Goal: Information Seeking & Learning: Learn about a topic

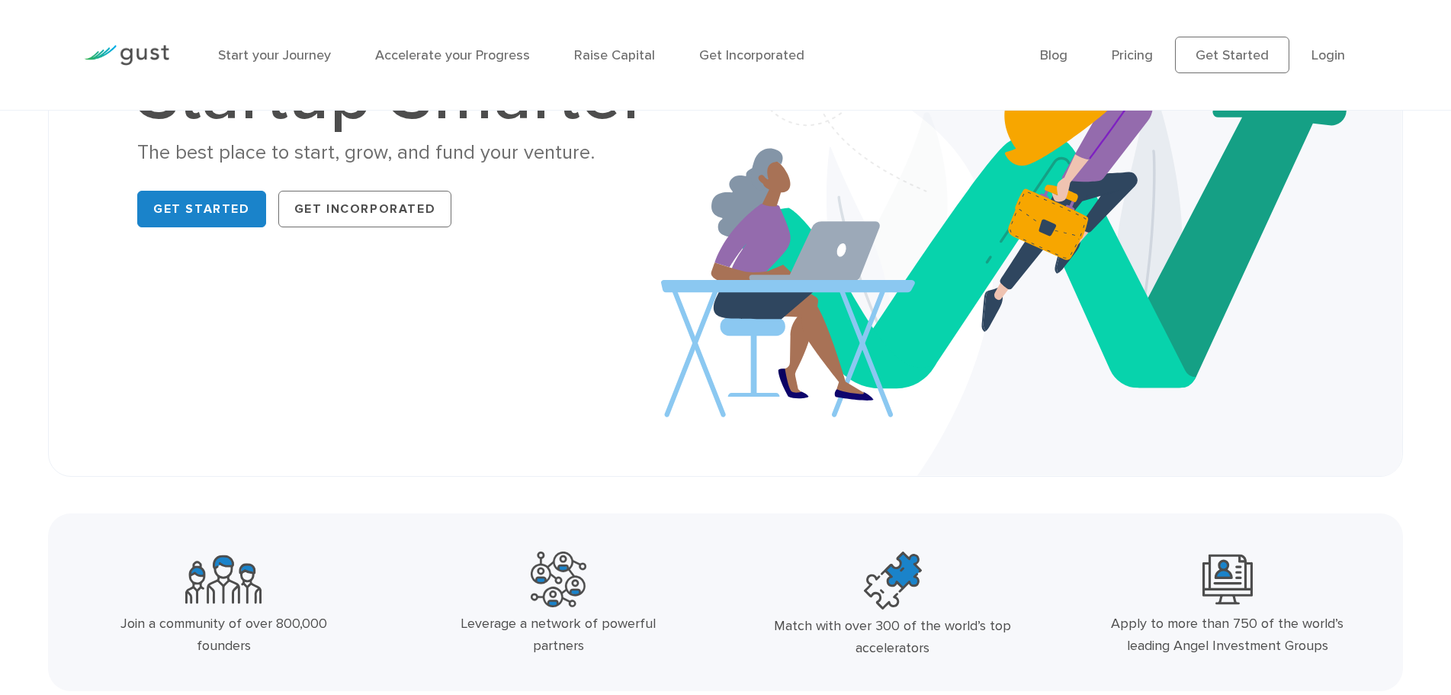
scroll to position [130, 0]
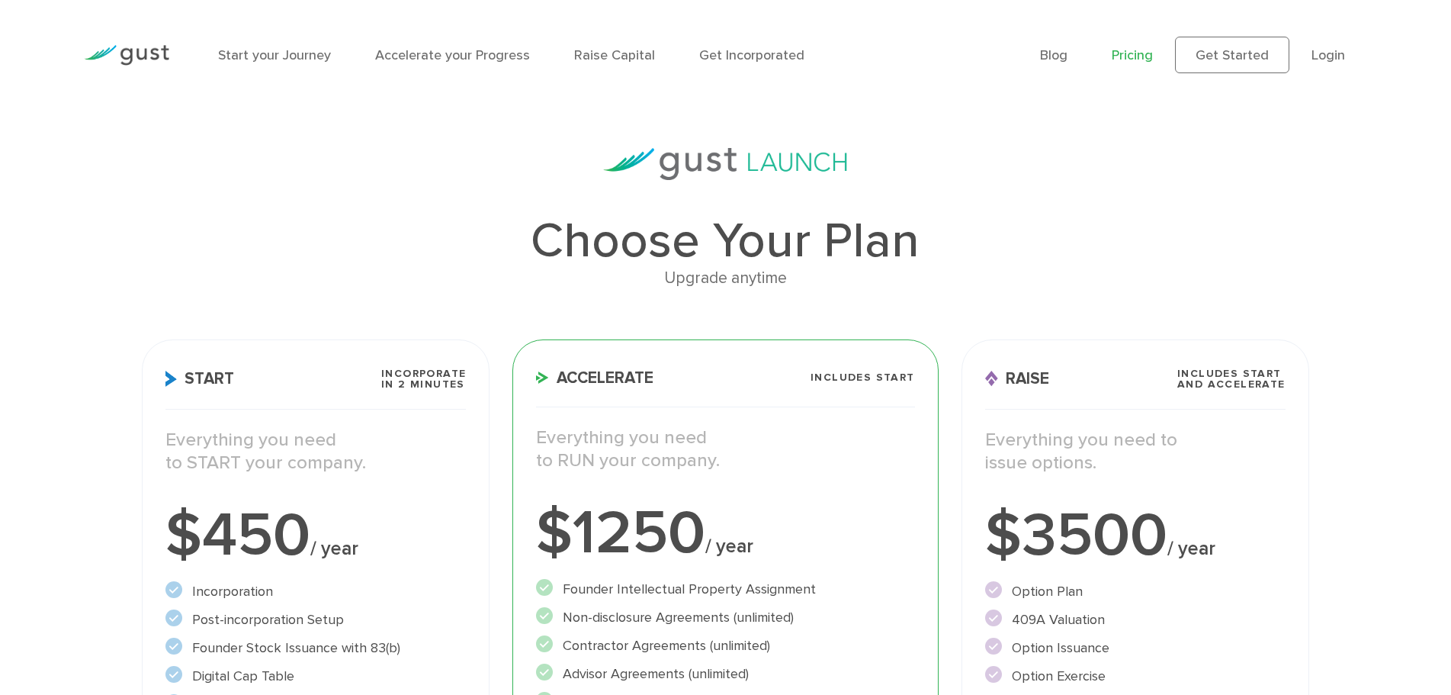
click at [162, 57] on img at bounding box center [126, 55] width 85 height 21
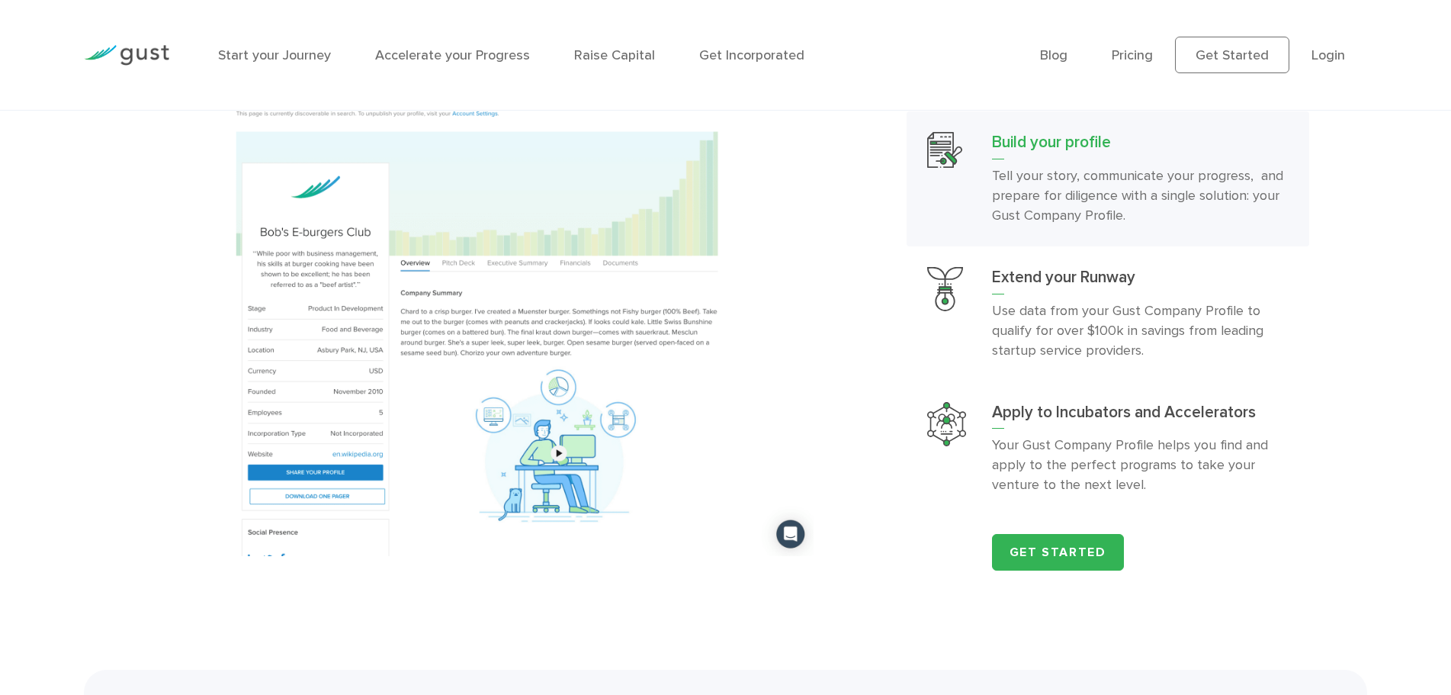
scroll to position [1830, 0]
